Goal: Communication & Community: Answer question/provide support

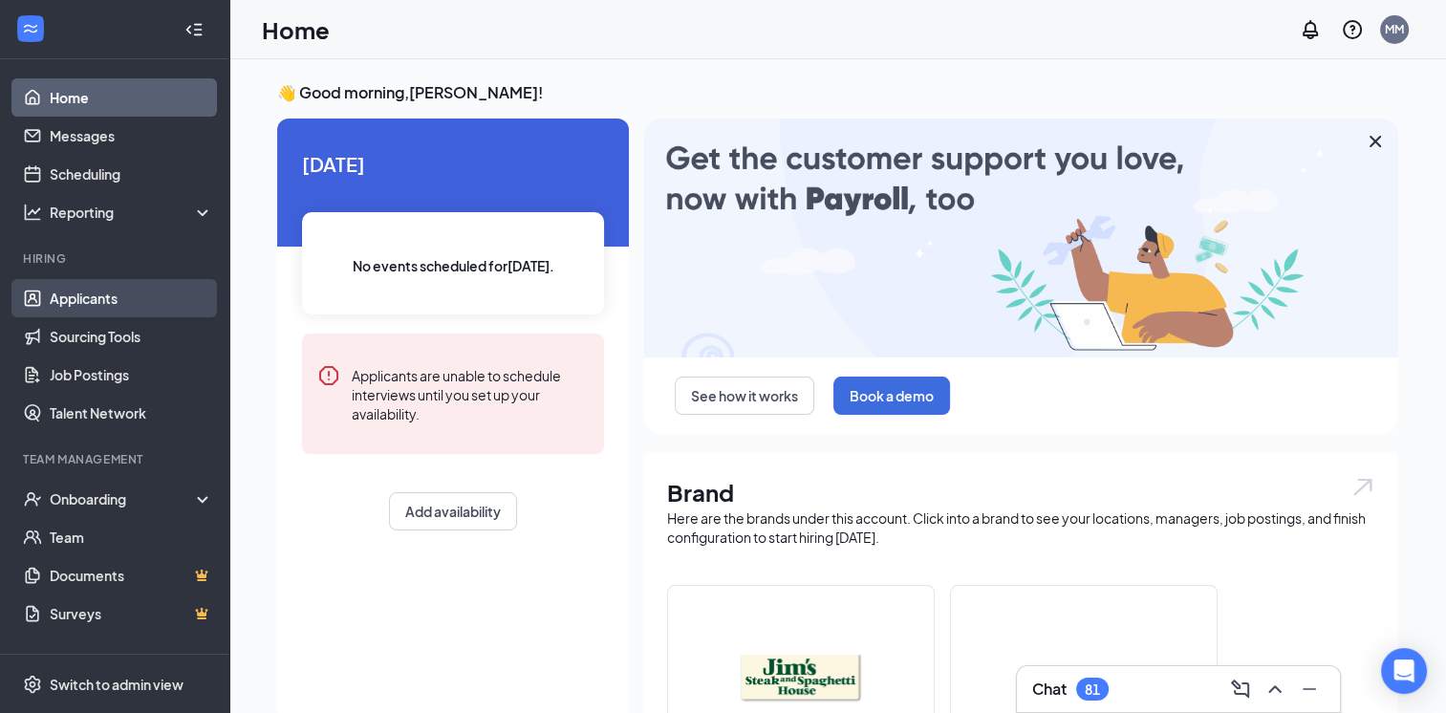
click at [66, 304] on link "Applicants" at bounding box center [131, 298] width 163 height 38
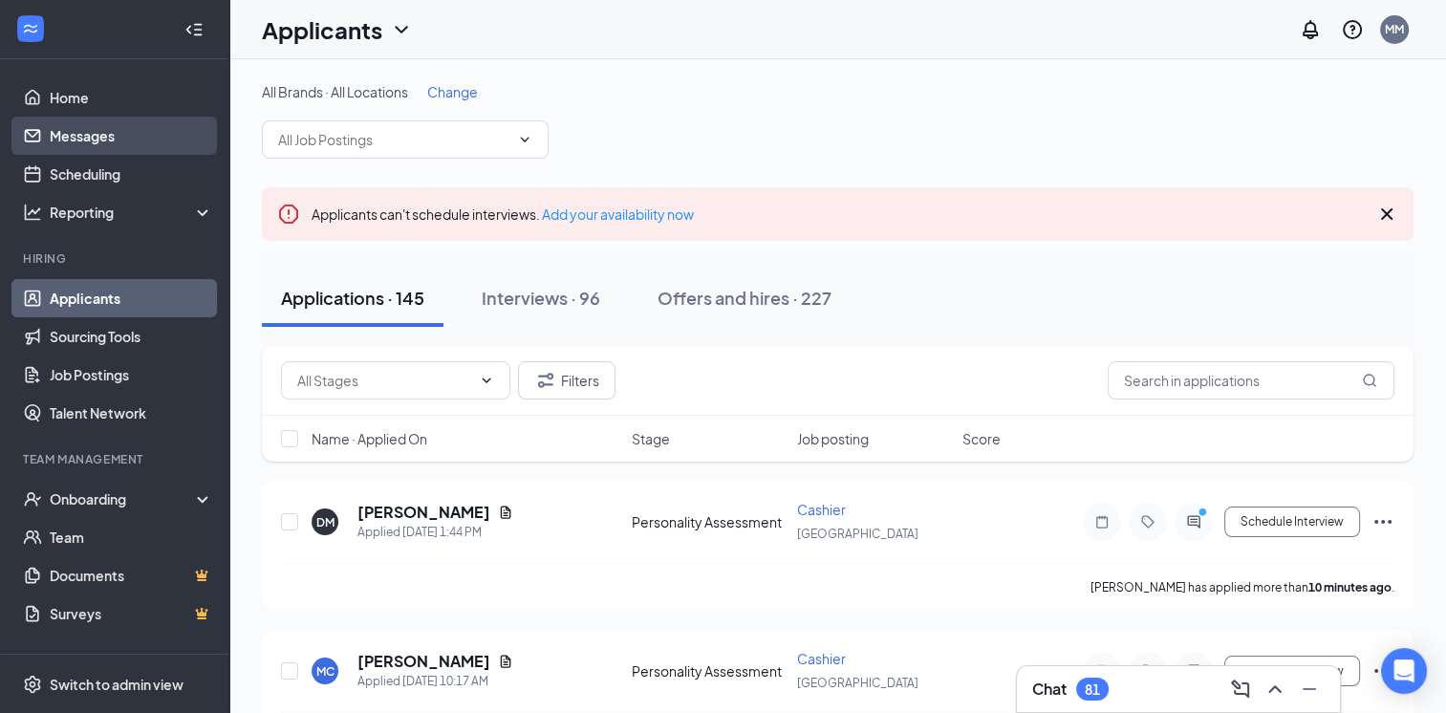
click at [120, 130] on link "Messages" at bounding box center [131, 136] width 163 height 38
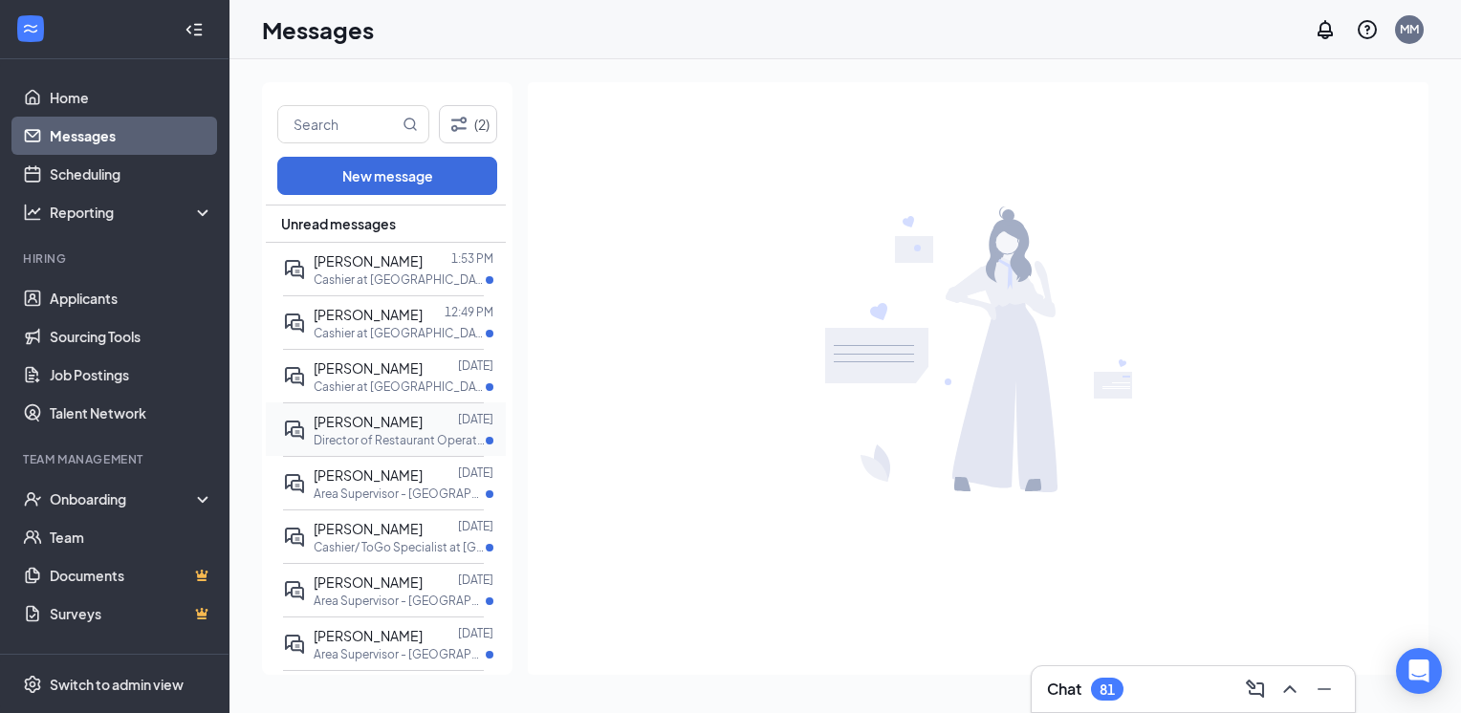
click at [382, 416] on span "[PERSON_NAME]" at bounding box center [368, 421] width 109 height 17
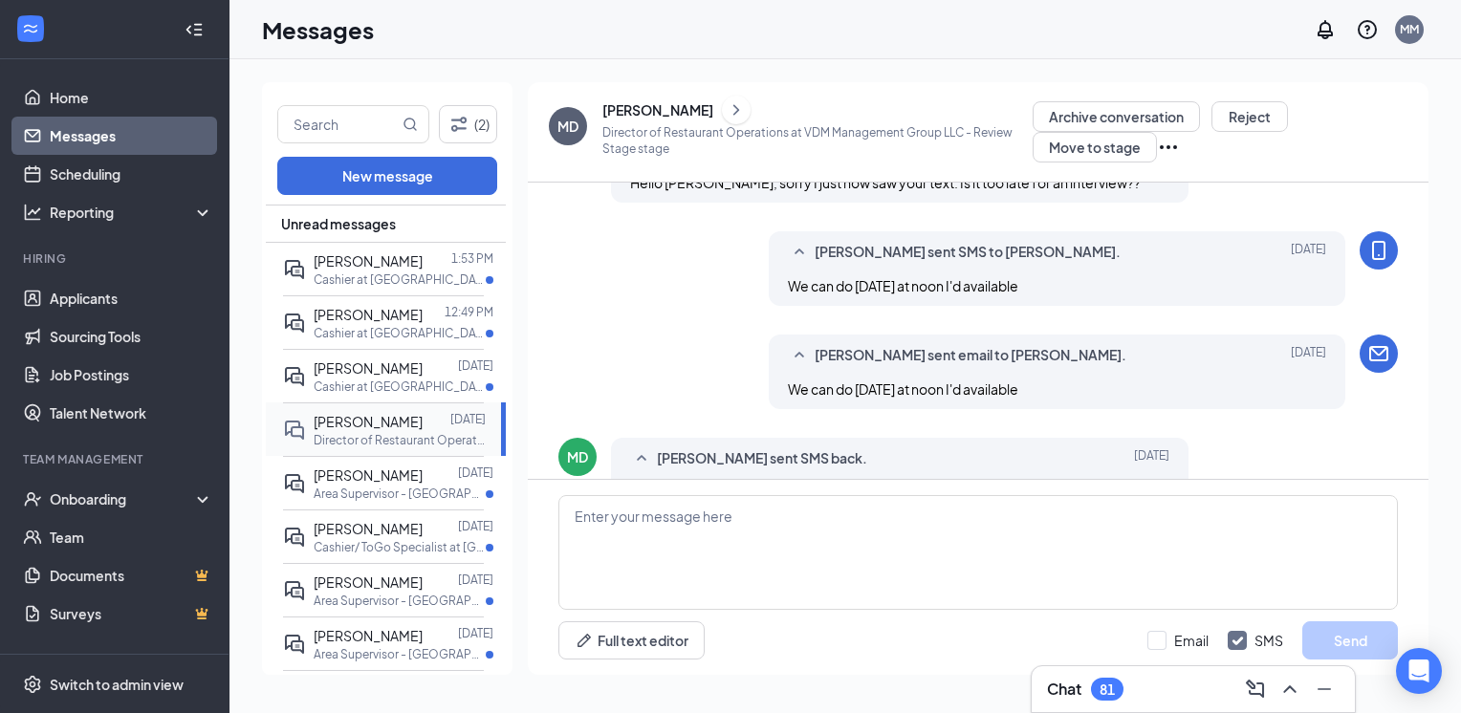
scroll to position [294, 0]
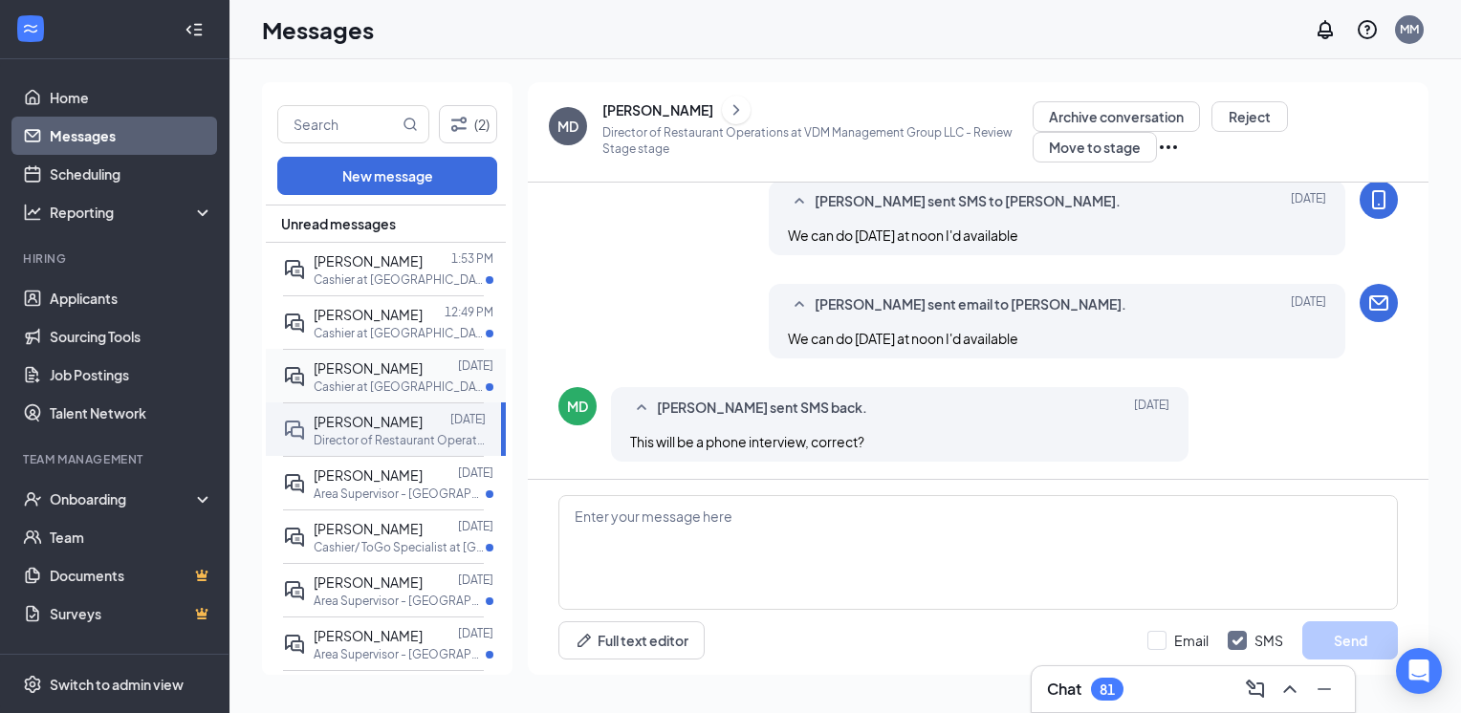
click at [423, 373] on div at bounding box center [440, 368] width 35 height 21
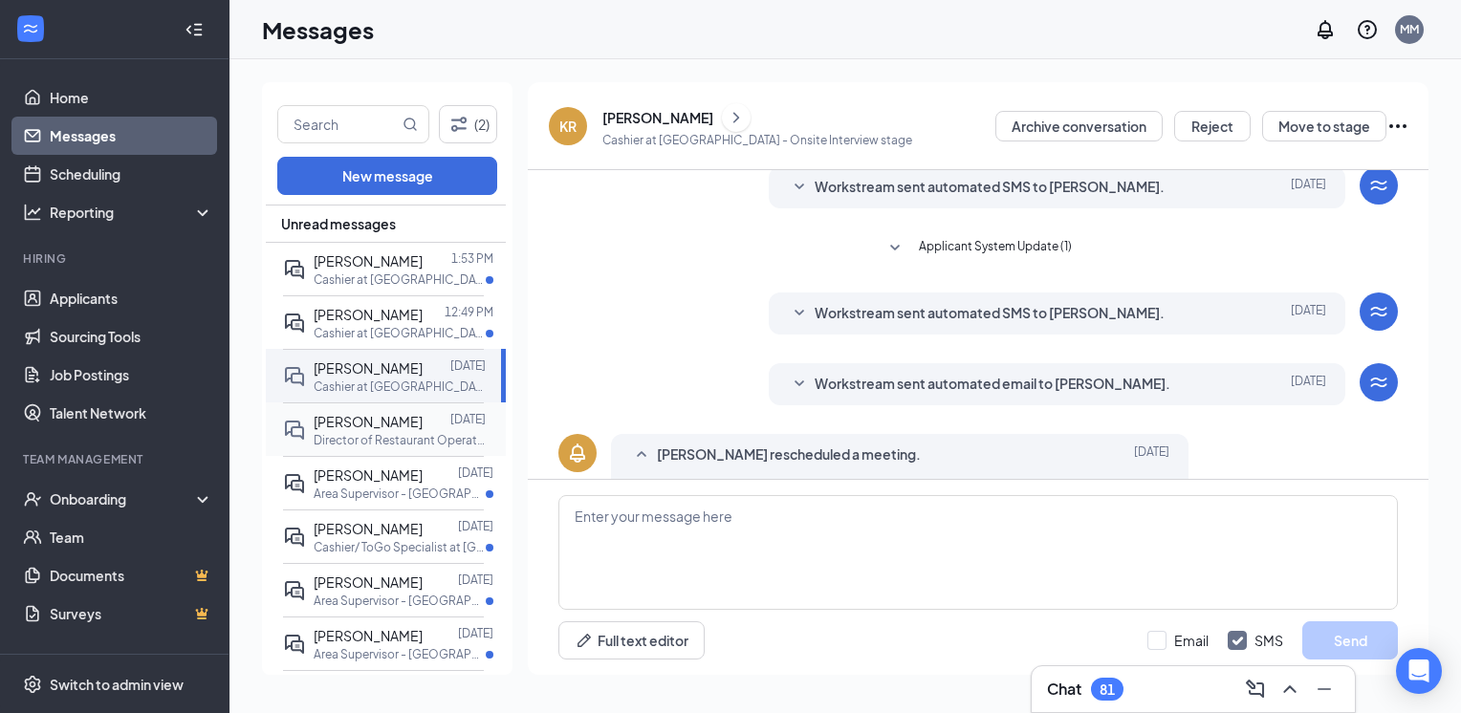
scroll to position [493, 0]
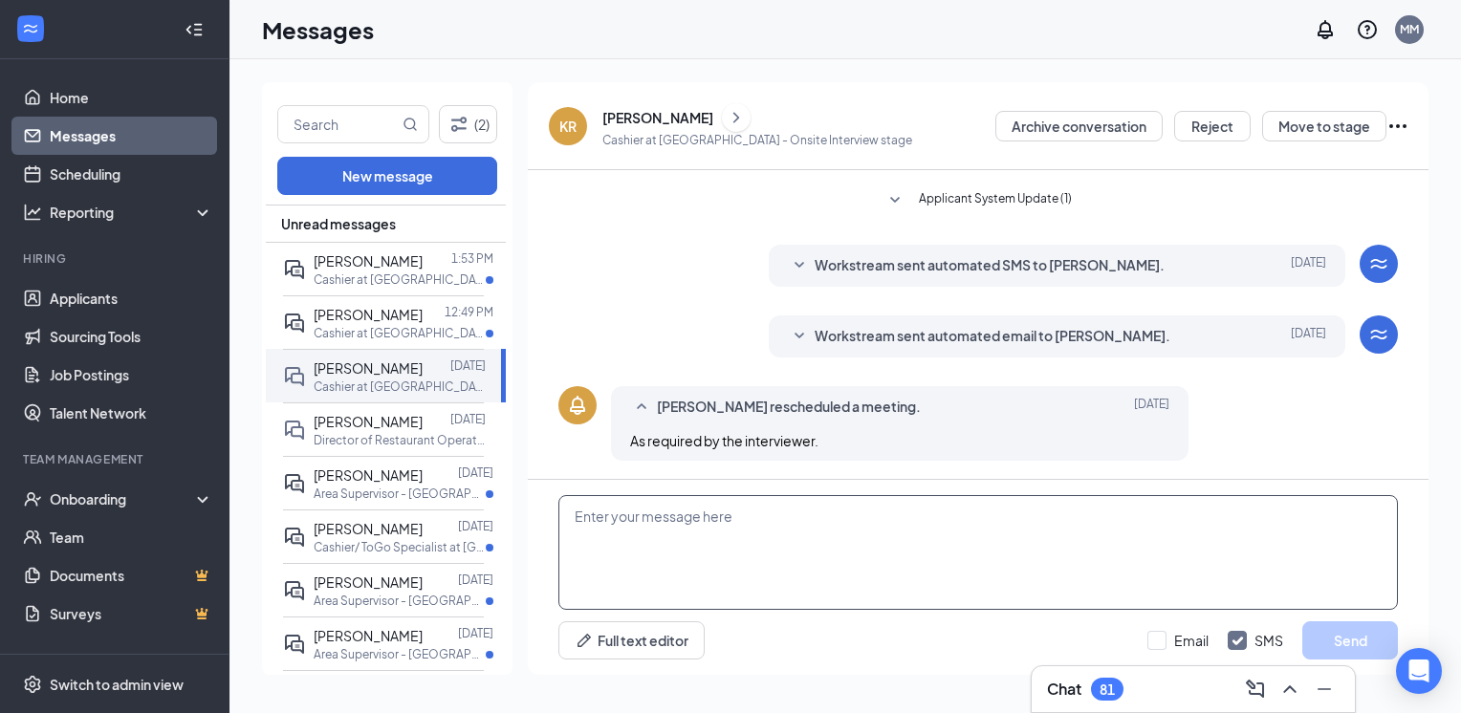
click at [645, 507] on textarea at bounding box center [977, 552] width 839 height 115
click at [655, 526] on textarea at bounding box center [977, 552] width 839 height 115
type textarea "Can you come [DATE] at 4:30 for an interview?"
click at [1351, 657] on button "Send" at bounding box center [1350, 640] width 96 height 38
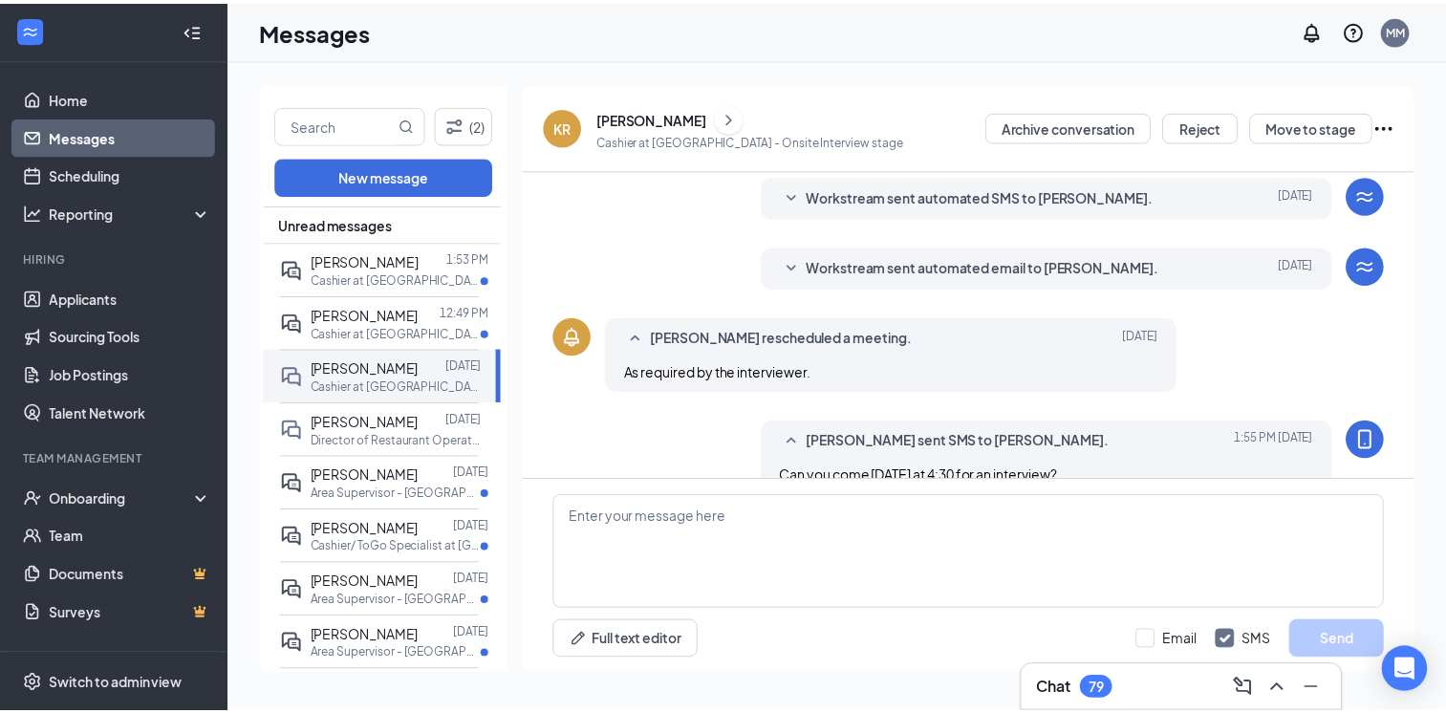
scroll to position [597, 0]
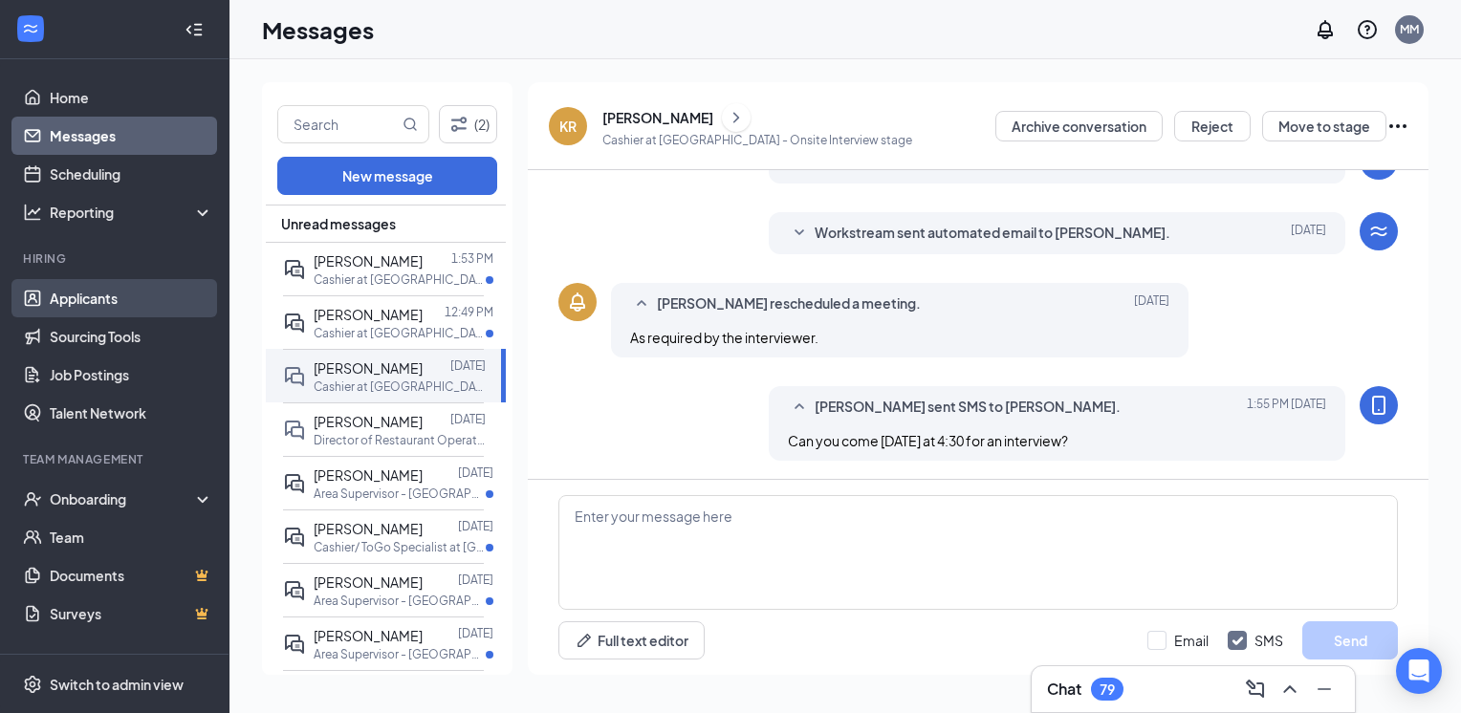
click at [93, 304] on link "Applicants" at bounding box center [131, 298] width 163 height 38
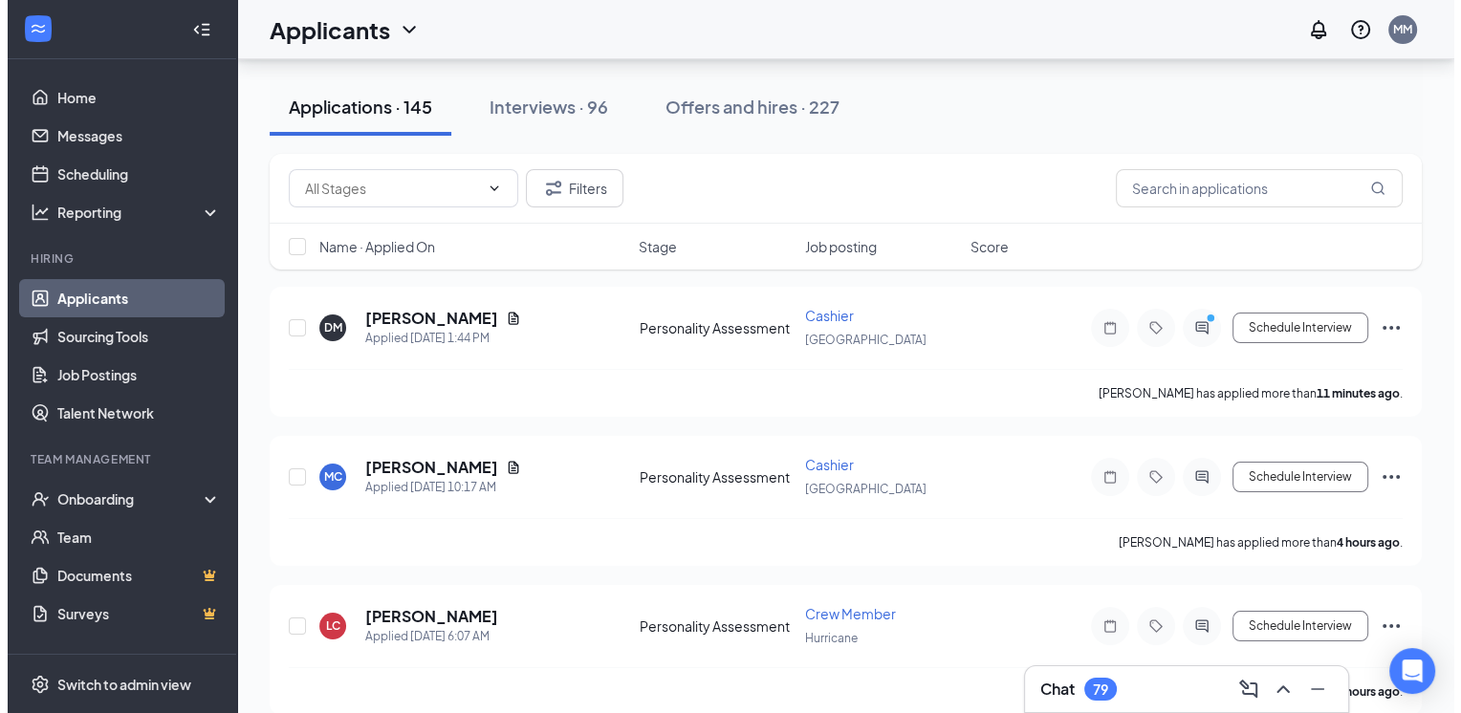
scroll to position [137, 0]
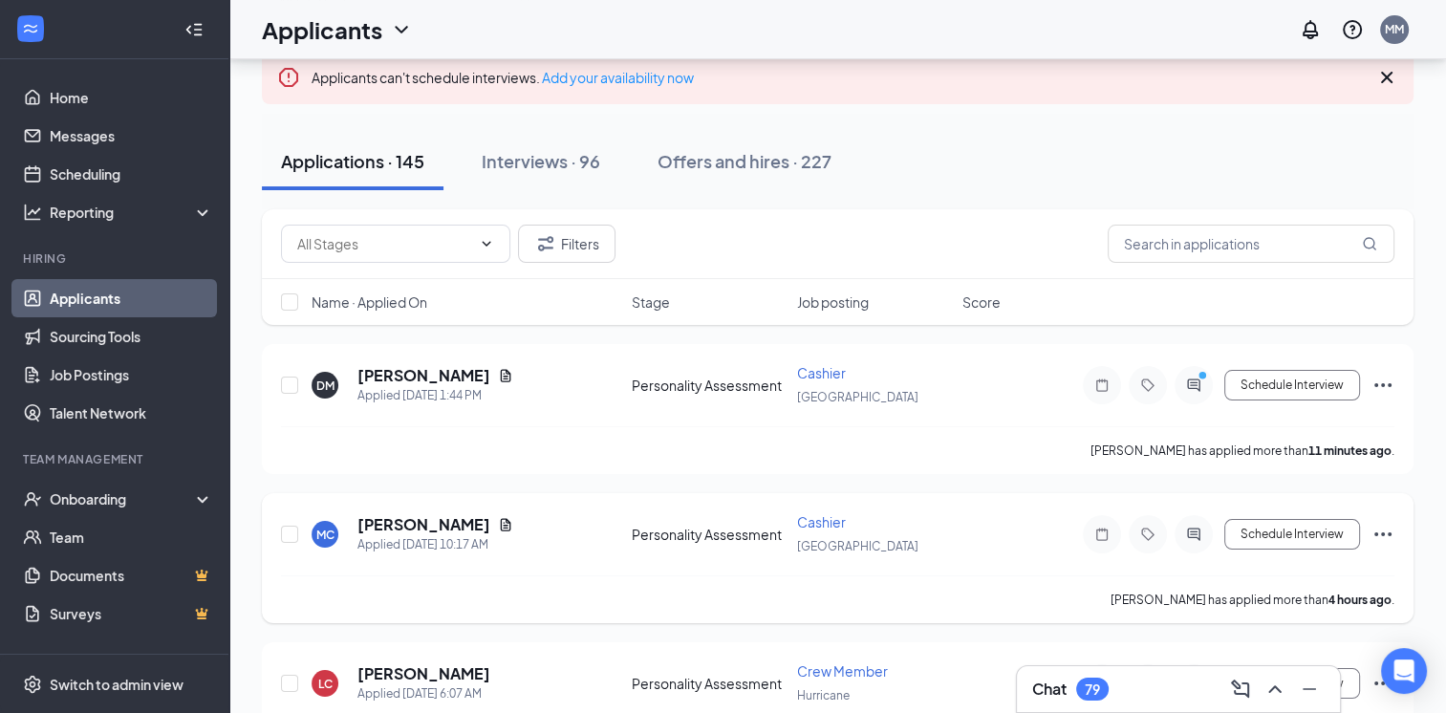
click at [1194, 521] on div at bounding box center [1194, 534] width 38 height 38
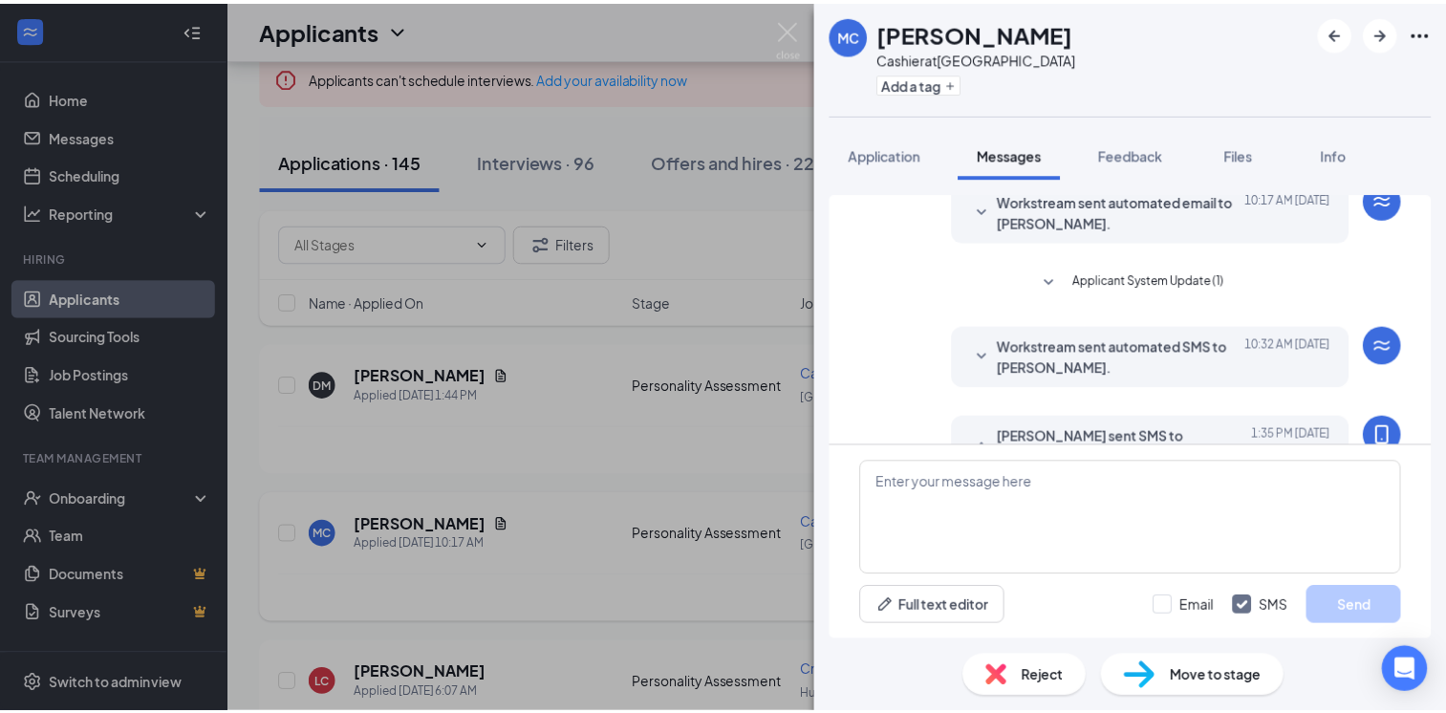
scroll to position [325, 0]
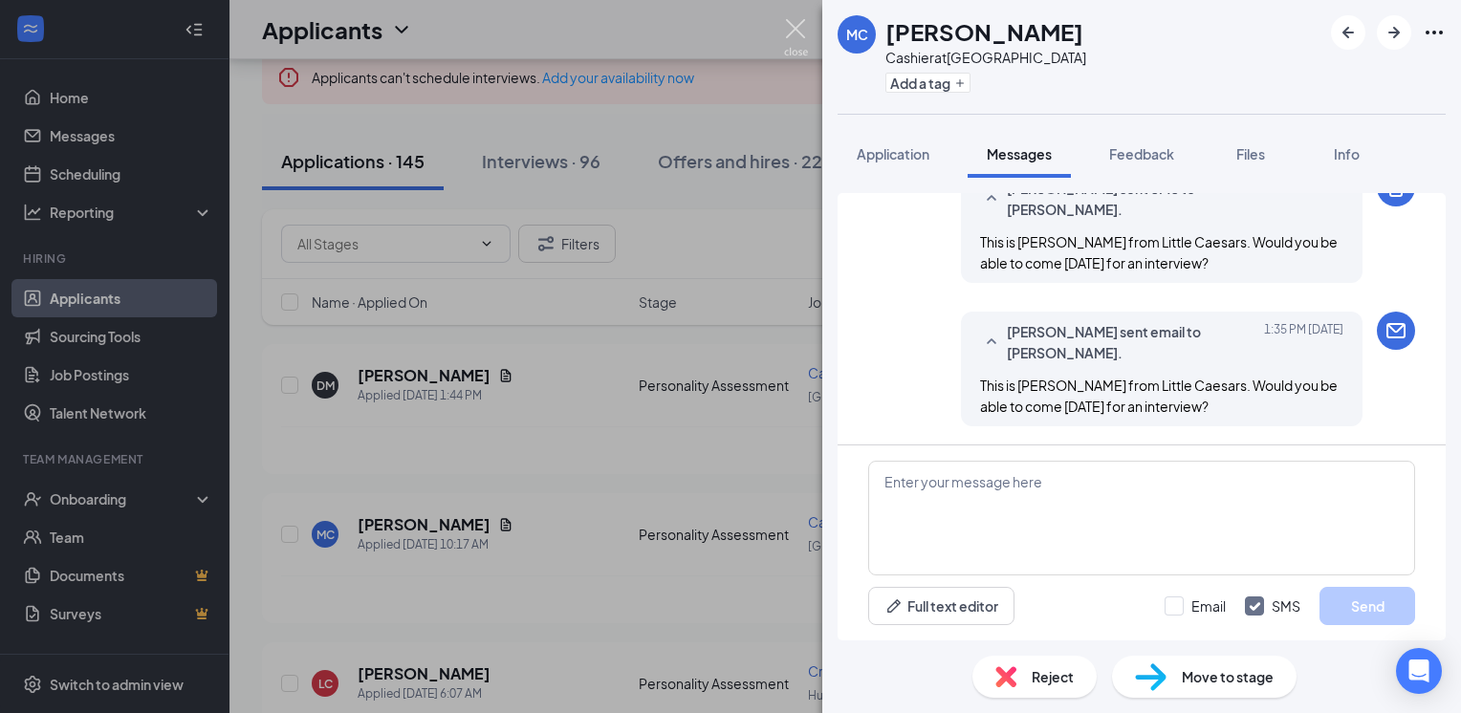
click at [798, 25] on img at bounding box center [796, 37] width 24 height 37
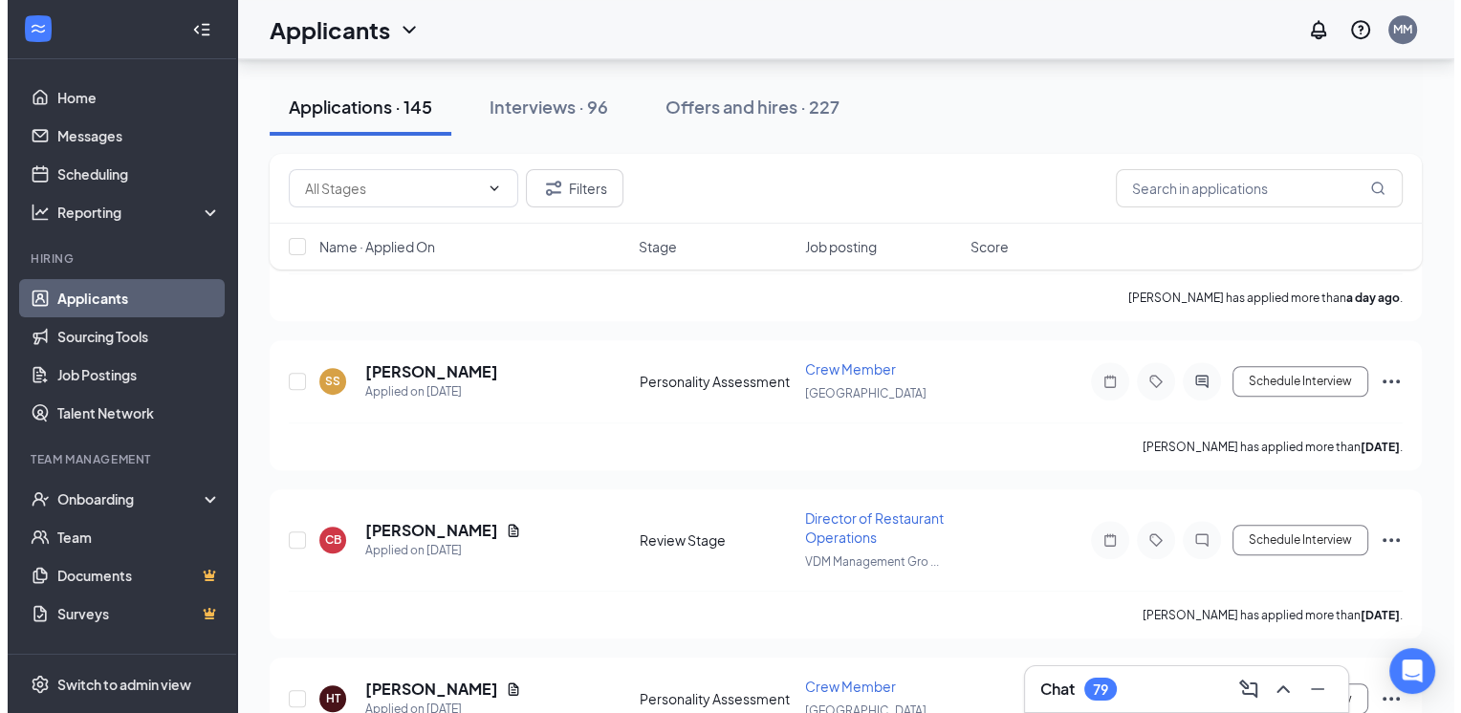
scroll to position [1194, 0]
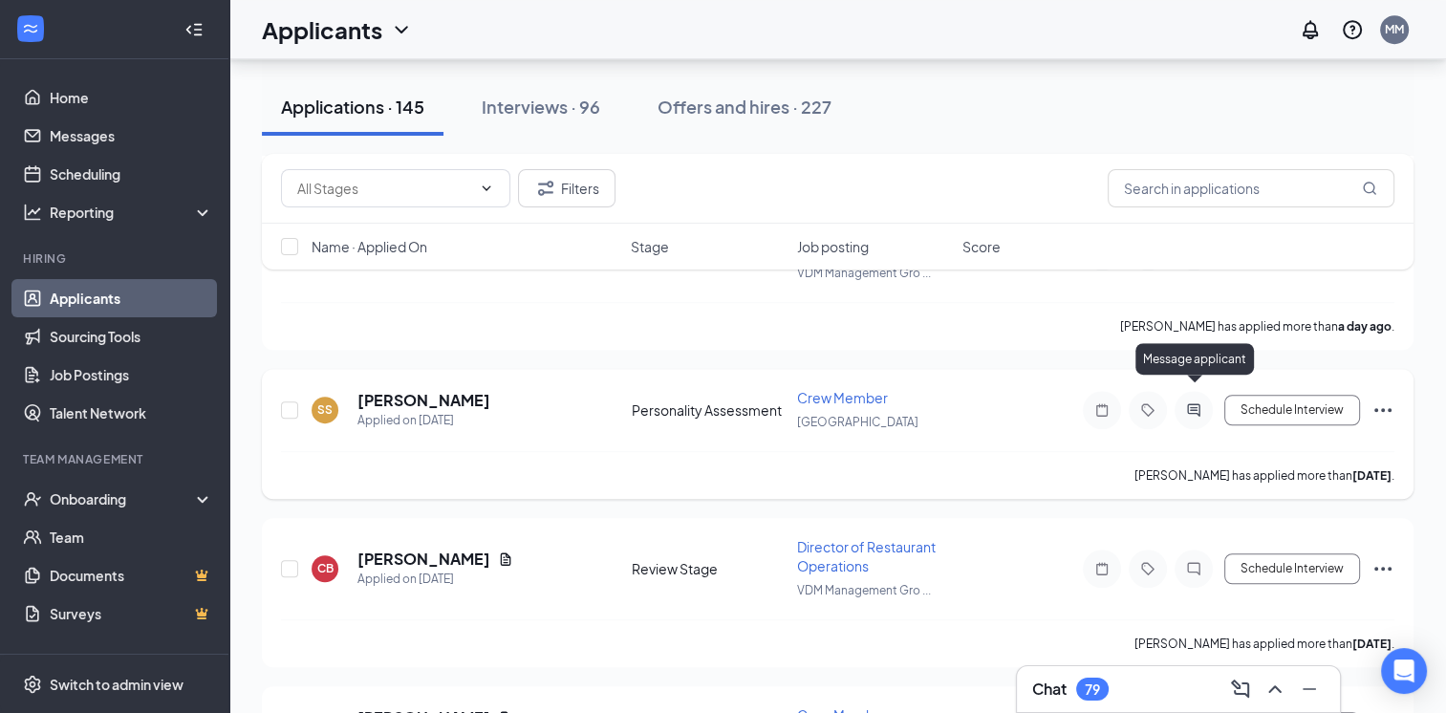
click at [1197, 403] on icon "ActiveChat" at bounding box center [1193, 409] width 12 height 12
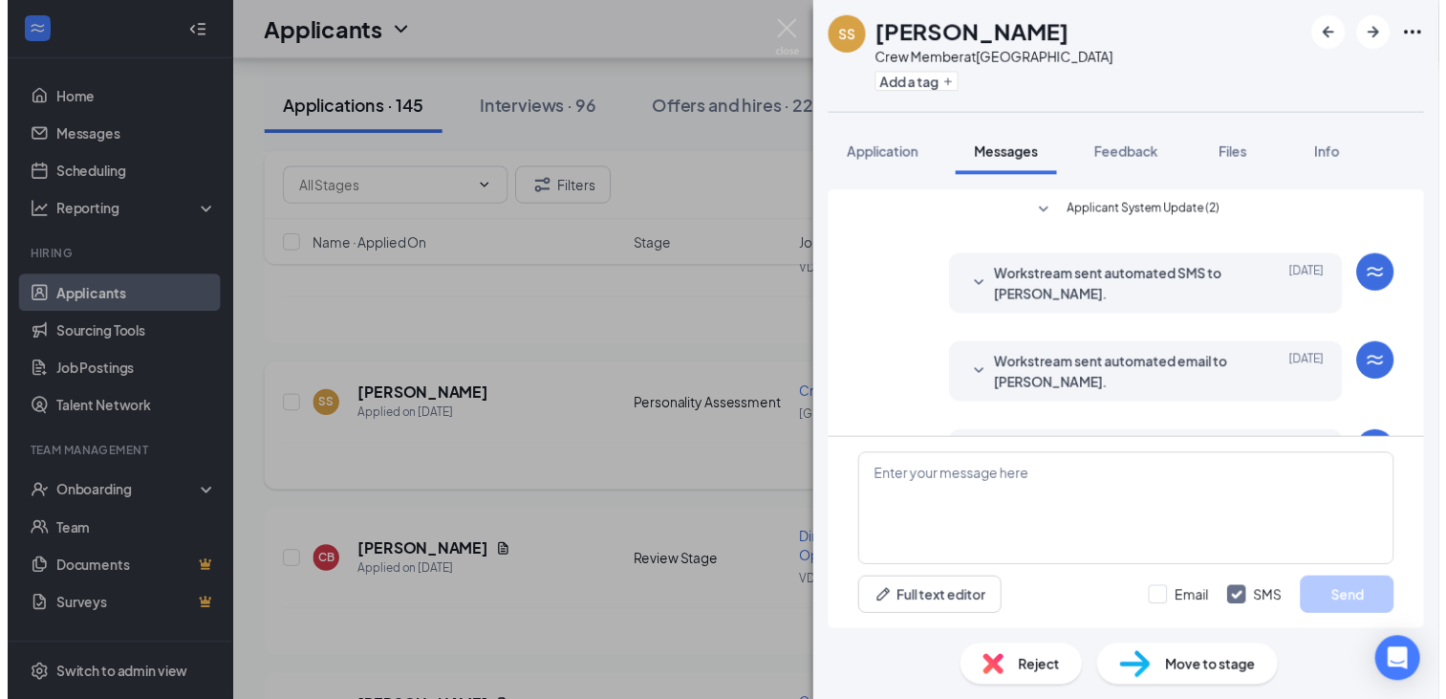
scroll to position [306, 0]
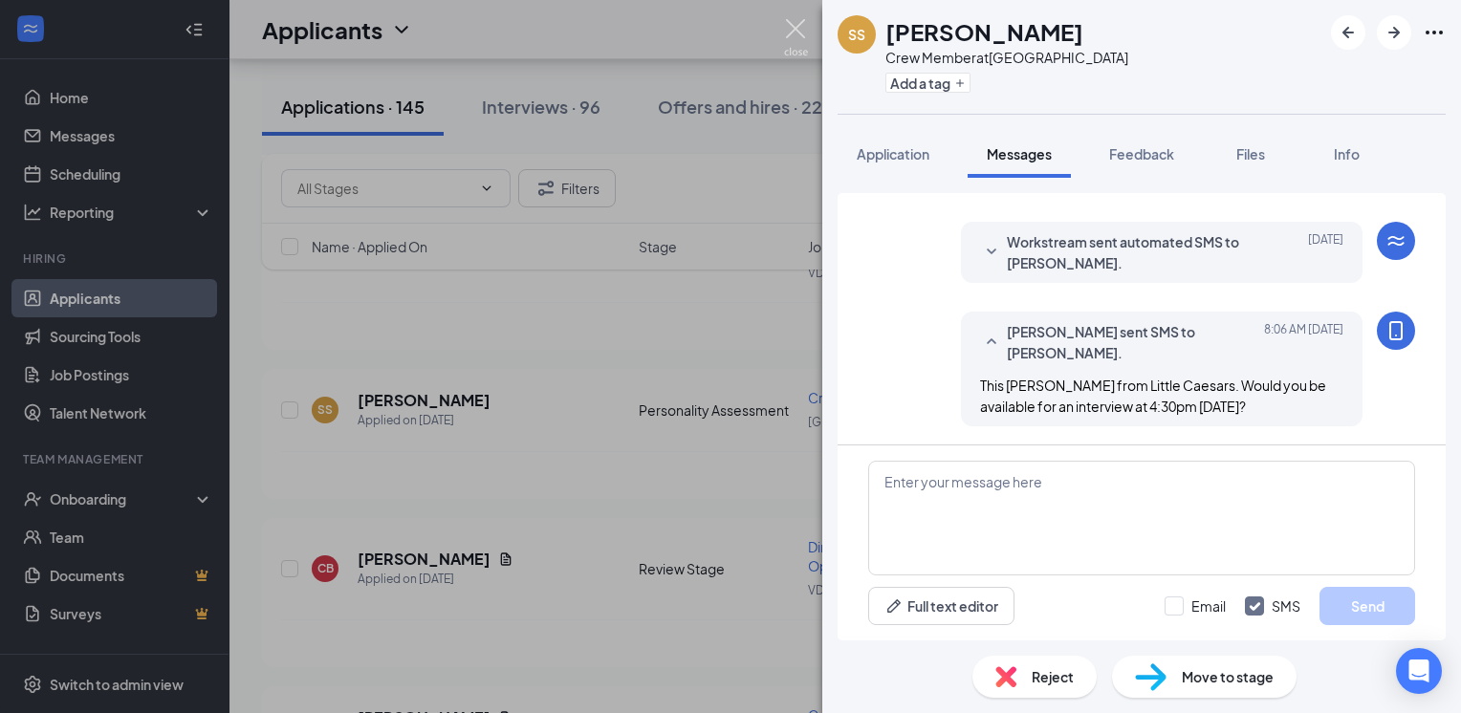
click at [792, 31] on img at bounding box center [796, 37] width 24 height 37
